Goal: Transaction & Acquisition: Purchase product/service

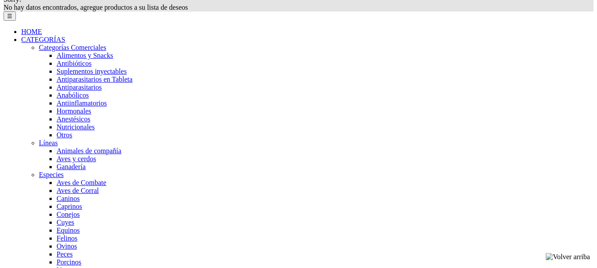
scroll to position [177, 0]
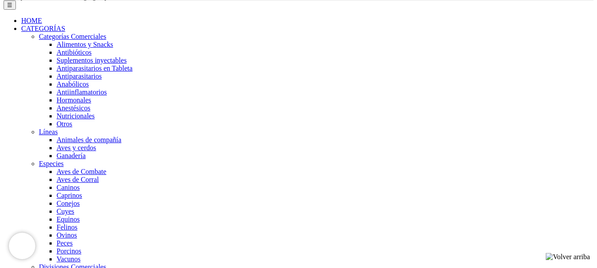
select select "33"
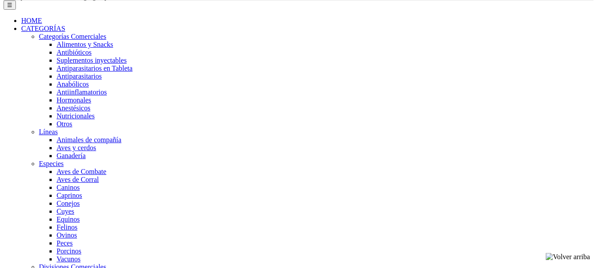
select select "33"
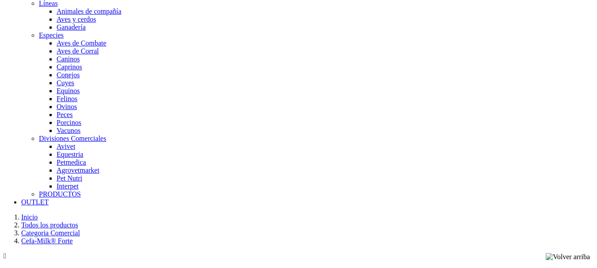
scroll to position [310, 0]
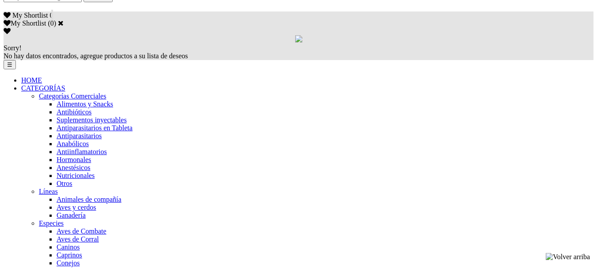
scroll to position [133, 0]
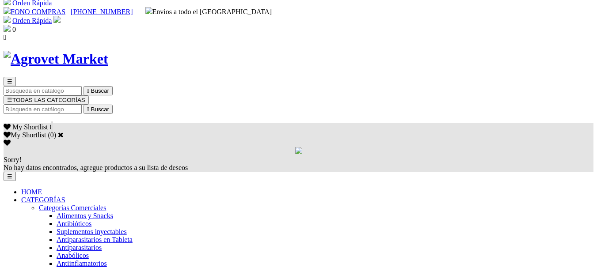
scroll to position [0, 0]
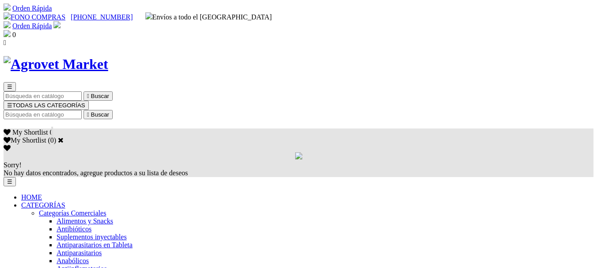
click at [82, 110] on input "Buscar" at bounding box center [43, 114] width 78 height 9
type input "cefa"
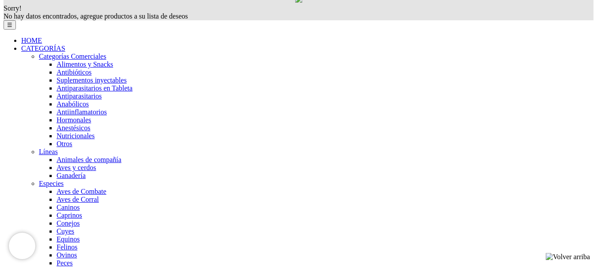
scroll to position [177, 0]
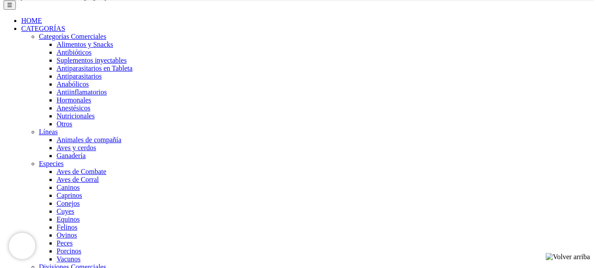
select select "34"
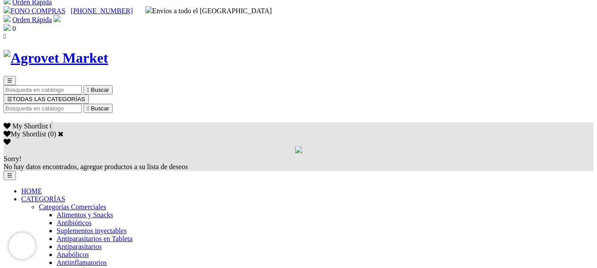
scroll to position [0, 0]
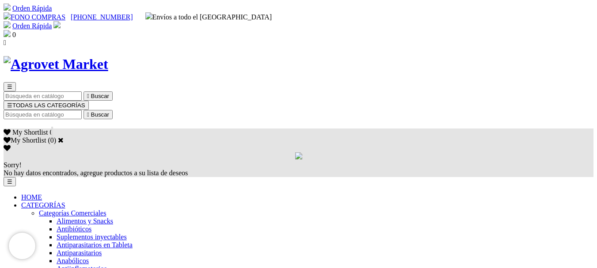
click at [82, 110] on input "Buscar" at bounding box center [43, 114] width 78 height 9
type input "cefa"
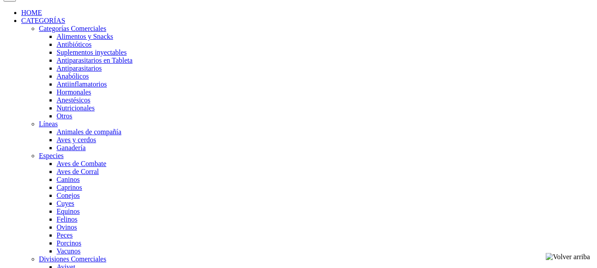
scroll to position [221, 0]
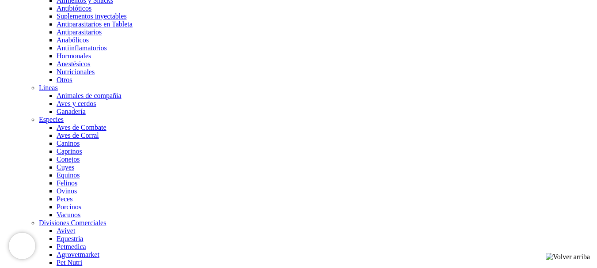
select select "33"
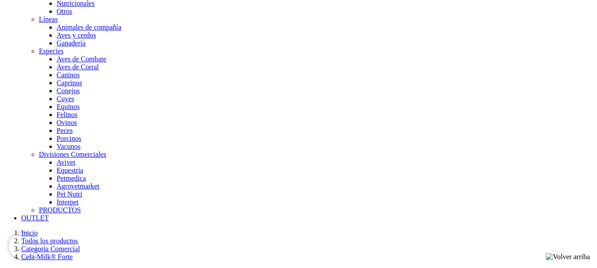
scroll to position [354, 0]
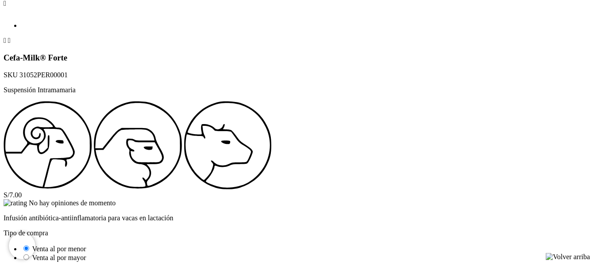
scroll to position [707, 0]
